Goal: Transaction & Acquisition: Purchase product/service

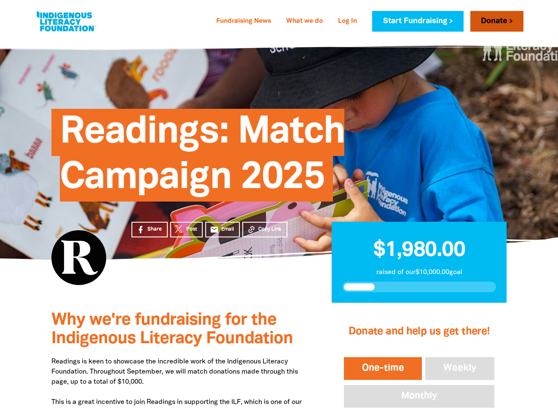
click at [492, 19] on link "Donate" at bounding box center [497, 21] width 53 height 21
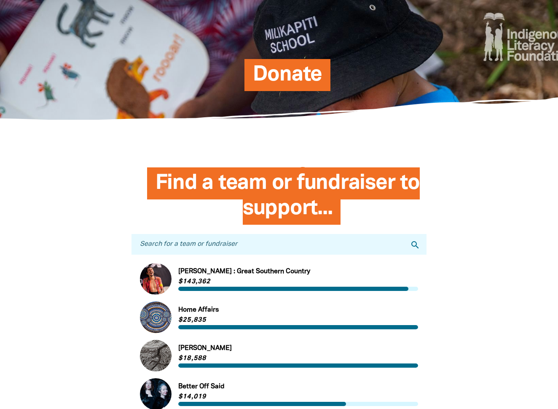
scroll to position [85, 0]
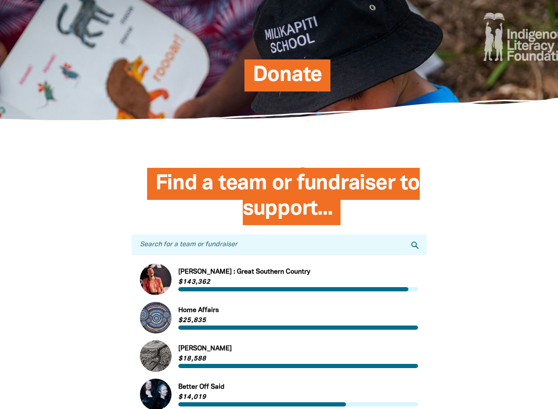
click at [307, 78] on span "Donate" at bounding box center [288, 79] width 70 height 26
click at [285, 78] on span "Donate" at bounding box center [288, 79] width 70 height 26
click at [332, 191] on span "Find a team or fundraiser to support..." at bounding box center [288, 199] width 264 height 51
click at [271, 75] on span "Donate" at bounding box center [288, 79] width 70 height 26
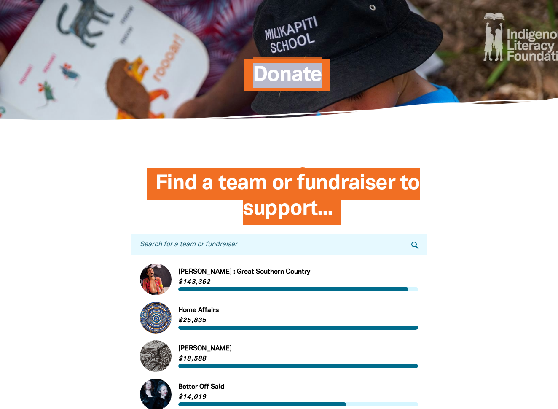
click at [271, 75] on span "Donate" at bounding box center [288, 79] width 70 height 26
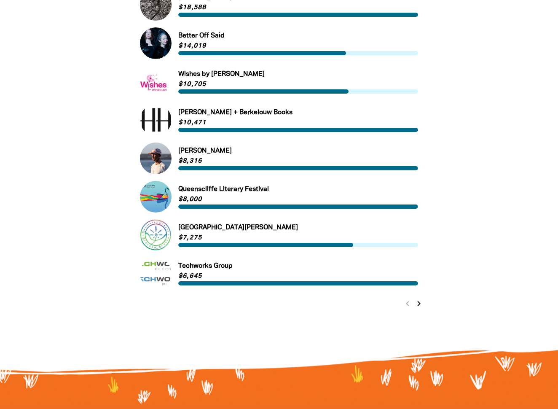
scroll to position [437, 0]
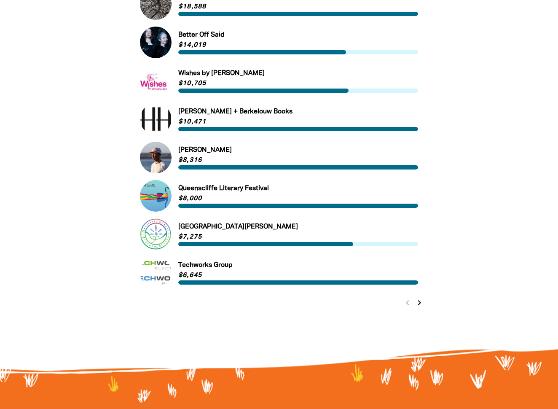
click at [419, 303] on icon "chevron_right" at bounding box center [420, 303] width 10 height 10
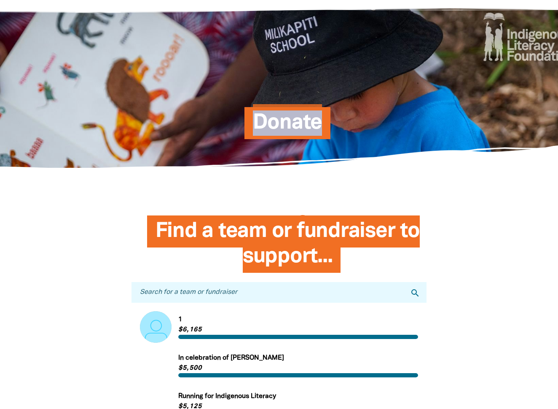
scroll to position [35, 0]
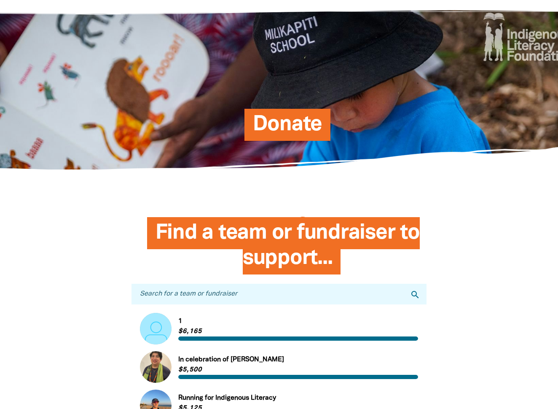
click at [241, 291] on input "Search for a team or fundraiser" at bounding box center [279, 294] width 295 height 21
type input "readings"
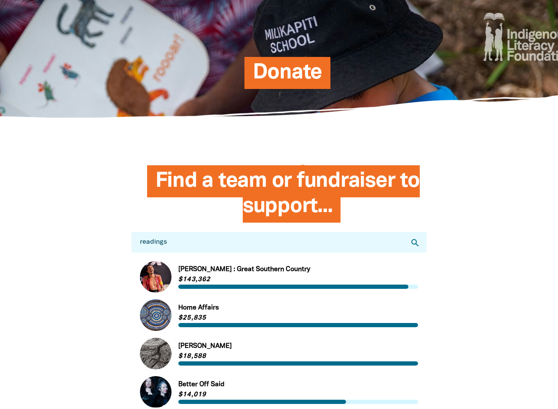
scroll to position [86, 0]
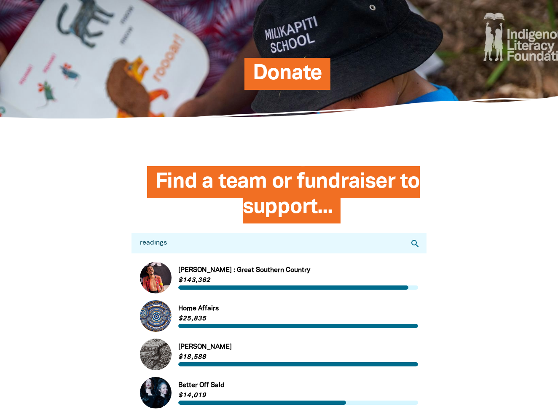
click at [415, 243] on icon "search" at bounding box center [415, 244] width 10 height 10
click at [275, 73] on span "Donate" at bounding box center [288, 77] width 70 height 26
click at [296, 74] on span "Donate" at bounding box center [288, 77] width 70 height 26
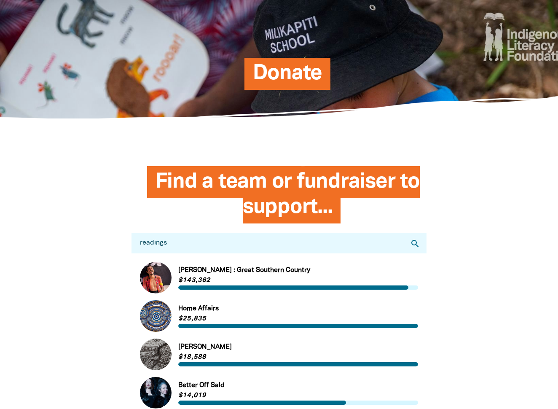
click at [296, 74] on span "Donate" at bounding box center [288, 77] width 70 height 26
